Goal: Navigation & Orientation: Understand site structure

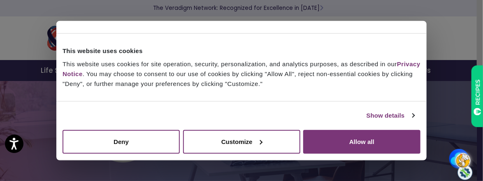
click at [342, 141] on button "Allow all" at bounding box center [361, 142] width 117 height 24
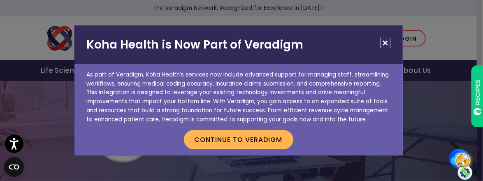
click at [385, 42] on button "Close" at bounding box center [385, 43] width 10 height 10
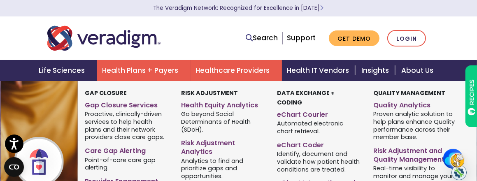
click at [132, 72] on link "Health Plans + Payers" at bounding box center [143, 70] width 93 height 21
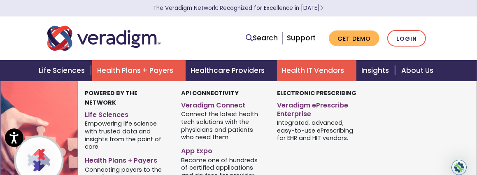
click at [314, 75] on link "Health IT Vendors" at bounding box center [316, 70] width 79 height 21
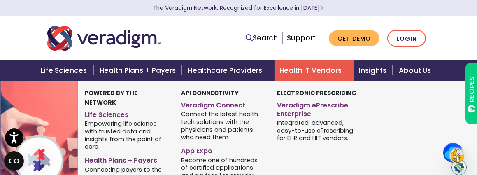
click at [322, 69] on link "Health IT Vendors" at bounding box center [313, 70] width 79 height 21
